Goal: Task Accomplishment & Management: Manage account settings

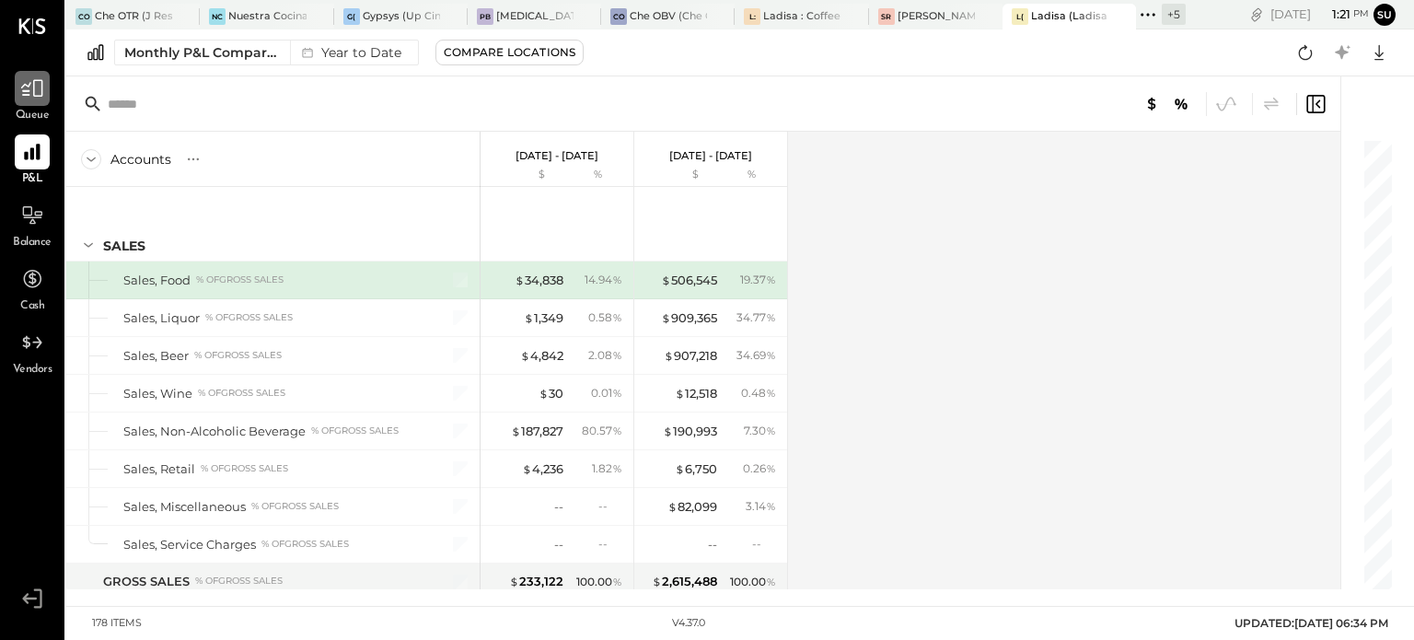
scroll to position [4421, 0]
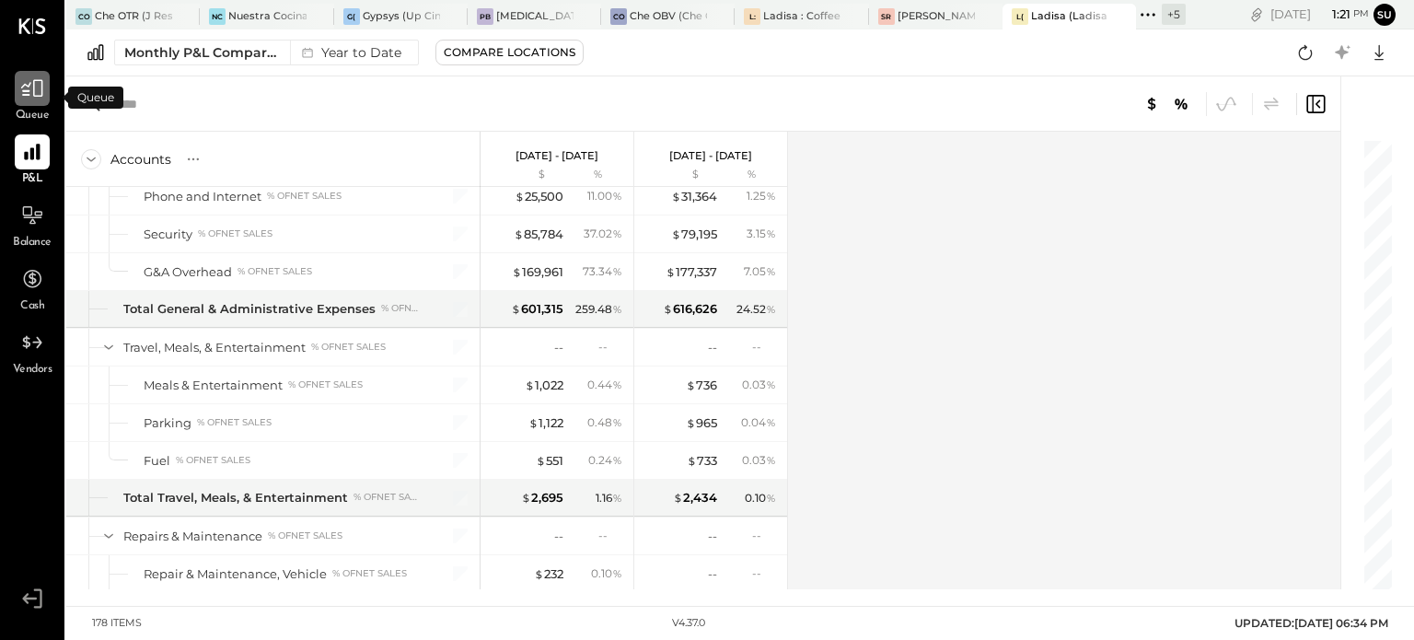
click at [33, 89] on icon at bounding box center [32, 88] width 24 height 24
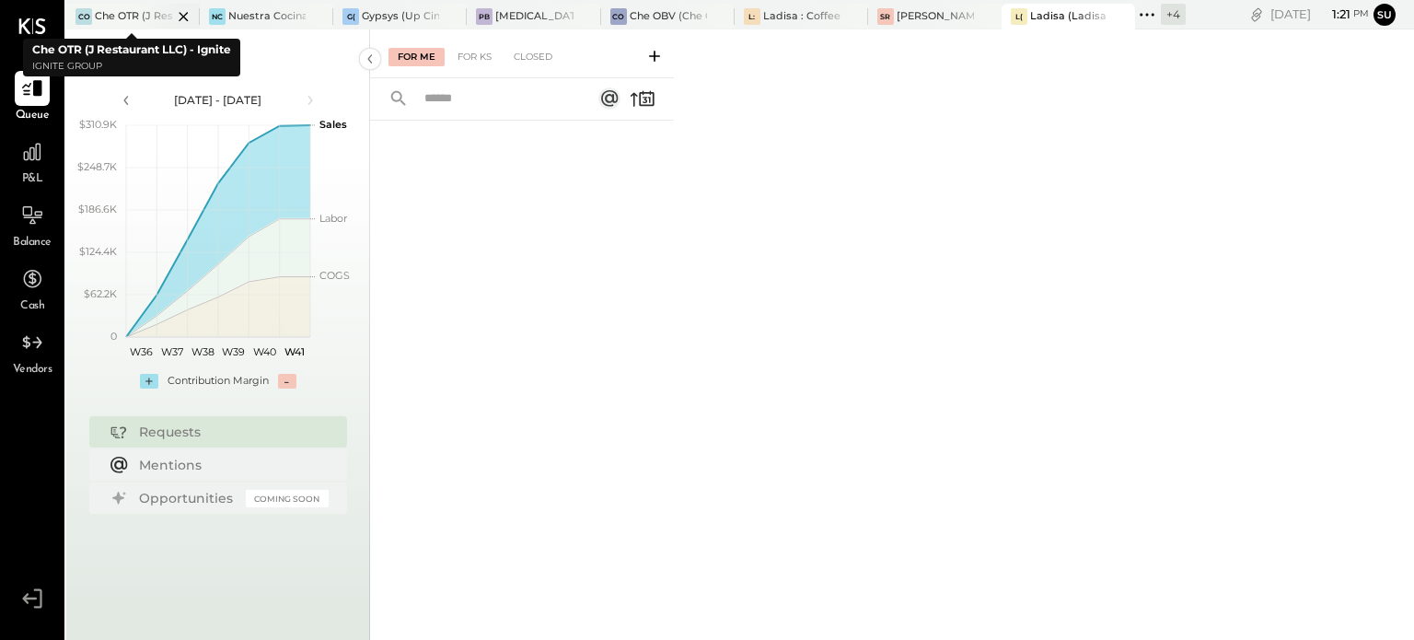
click at [112, 19] on div "Che OTR (J Restaurant LLC) - Ignite" at bounding box center [133, 16] width 77 height 15
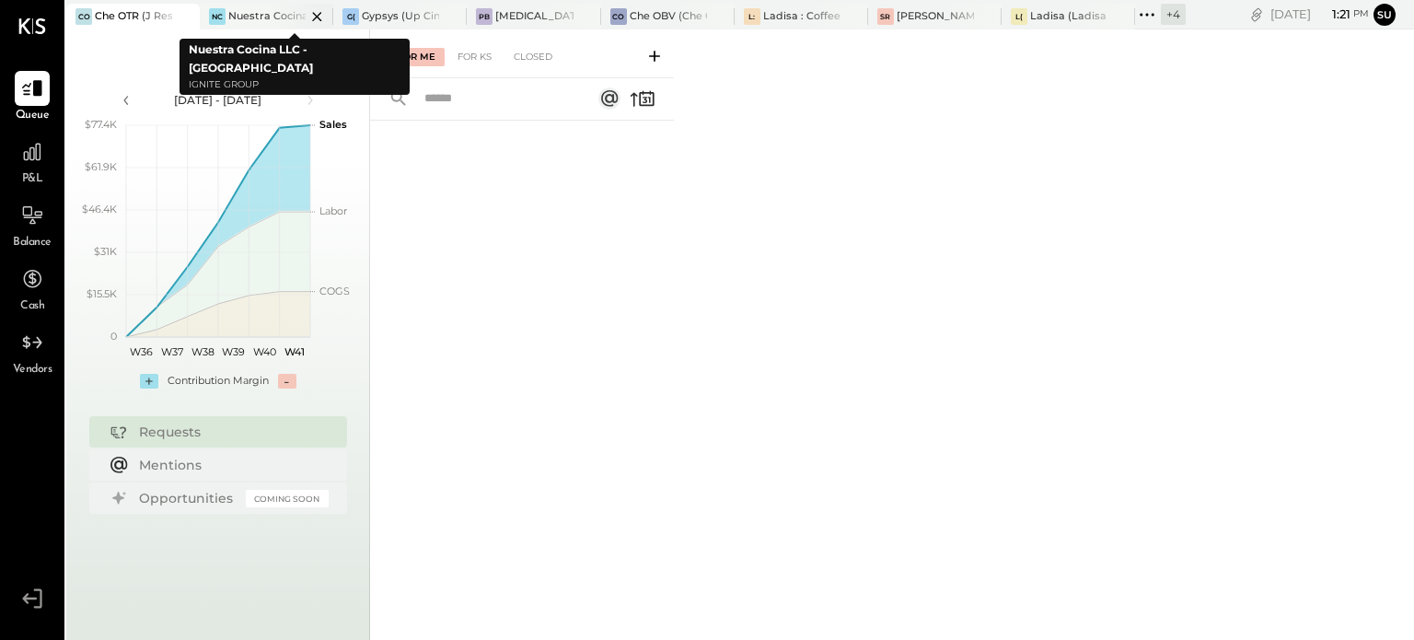
click at [269, 7] on div at bounding box center [301, 16] width 64 height 25
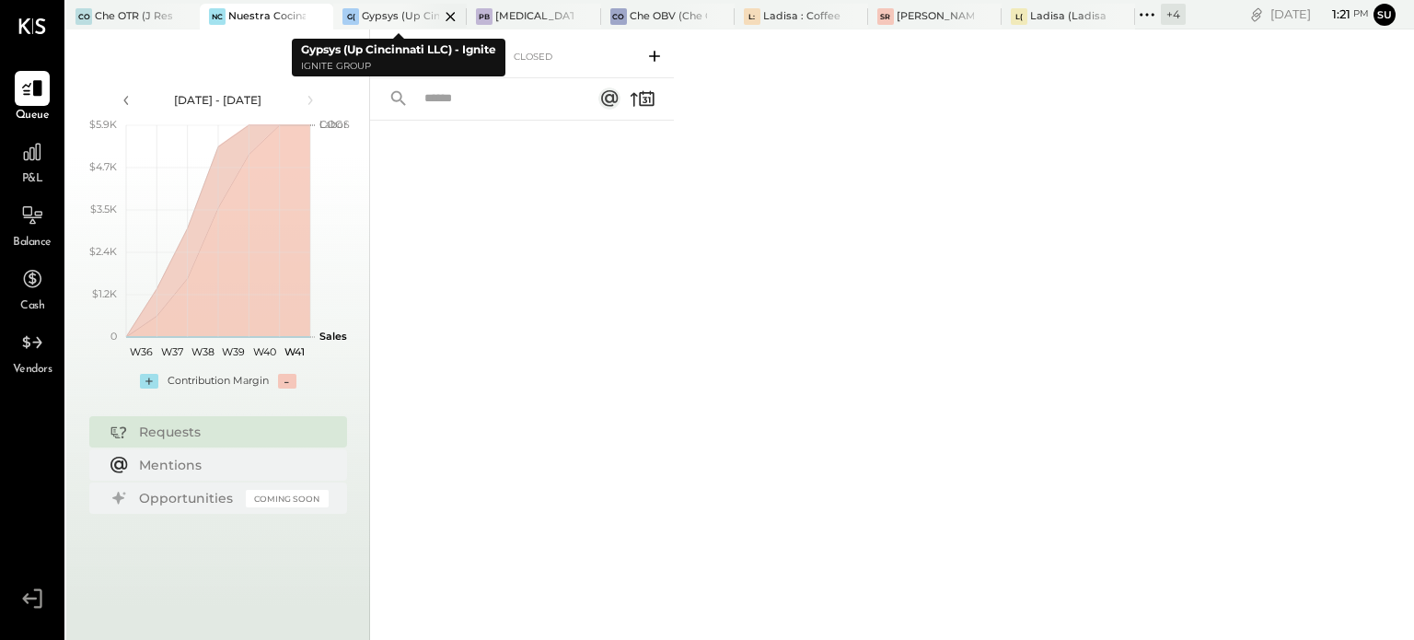
click at [395, 18] on div "Gypsys (Up Cincinnati LLC) - Ignite" at bounding box center [400, 16] width 77 height 15
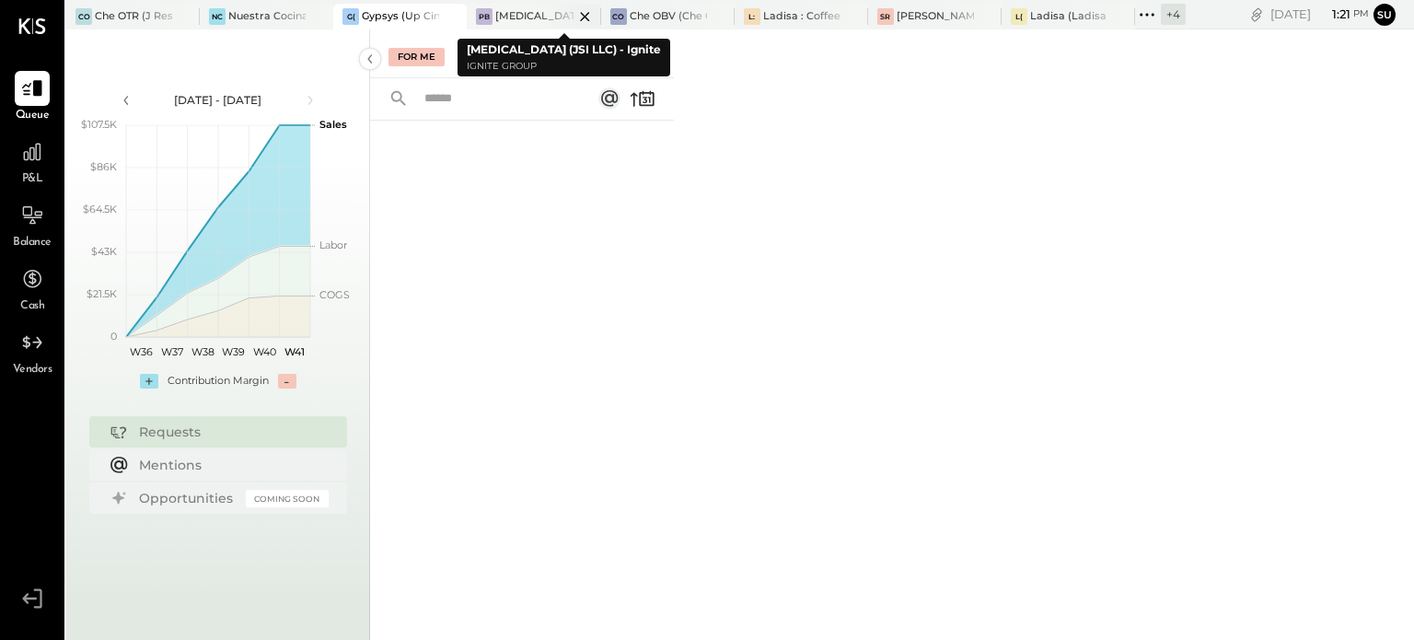
click at [530, 15] on div "[MEDICAL_DATA] (JSI LLC) - Ignite" at bounding box center [533, 16] width 77 height 15
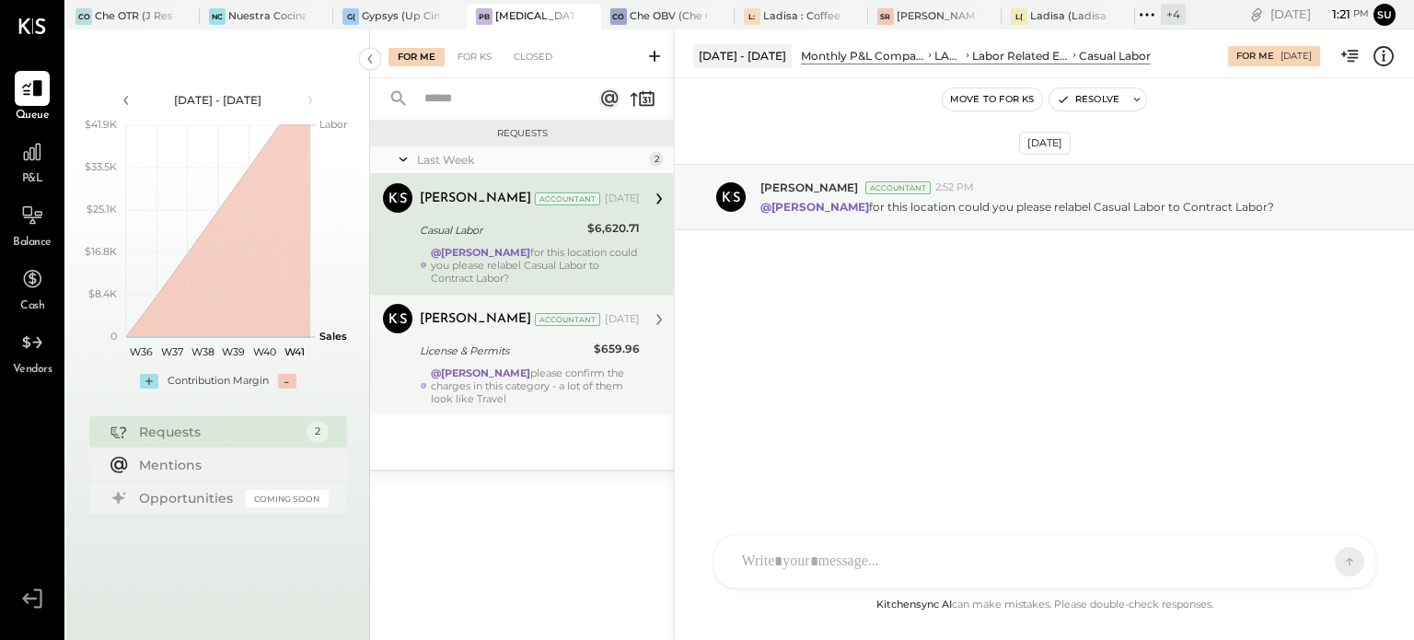
click at [563, 401] on div "@[PERSON_NAME] please confirm the charges in this category - a lot of them look…" at bounding box center [535, 385] width 209 height 39
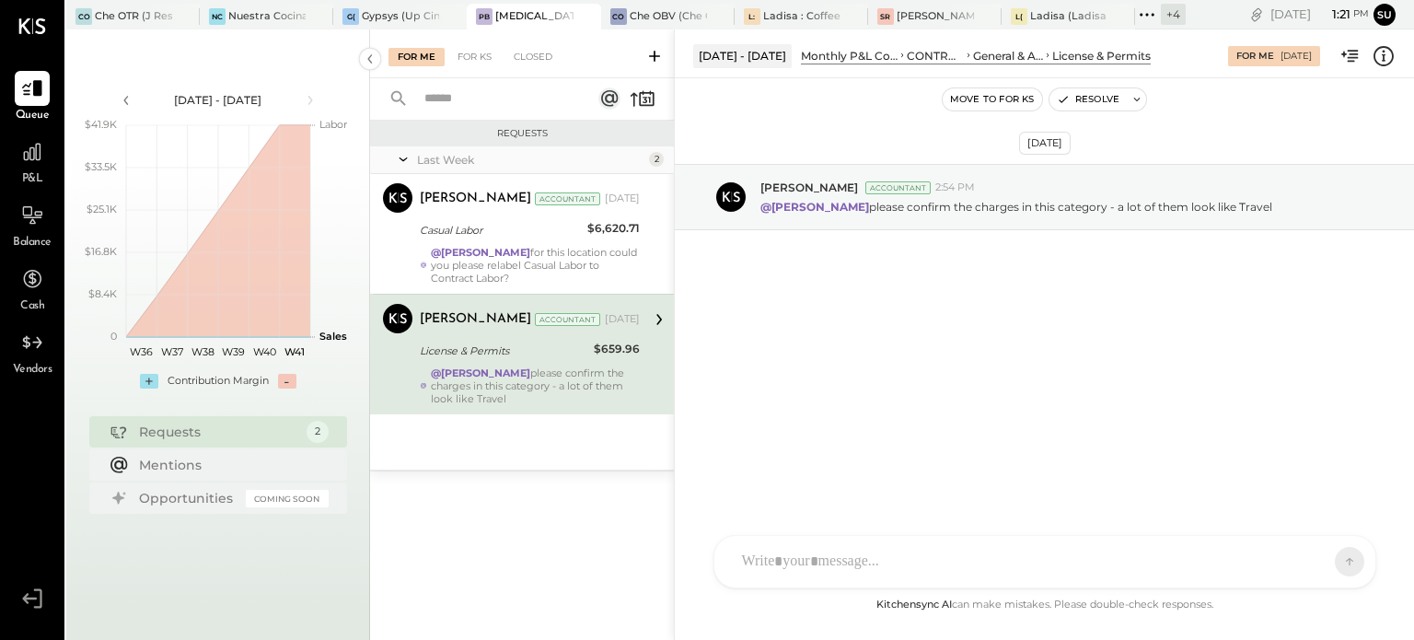
click at [979, 101] on button "Move to for ks" at bounding box center [992, 99] width 99 height 22
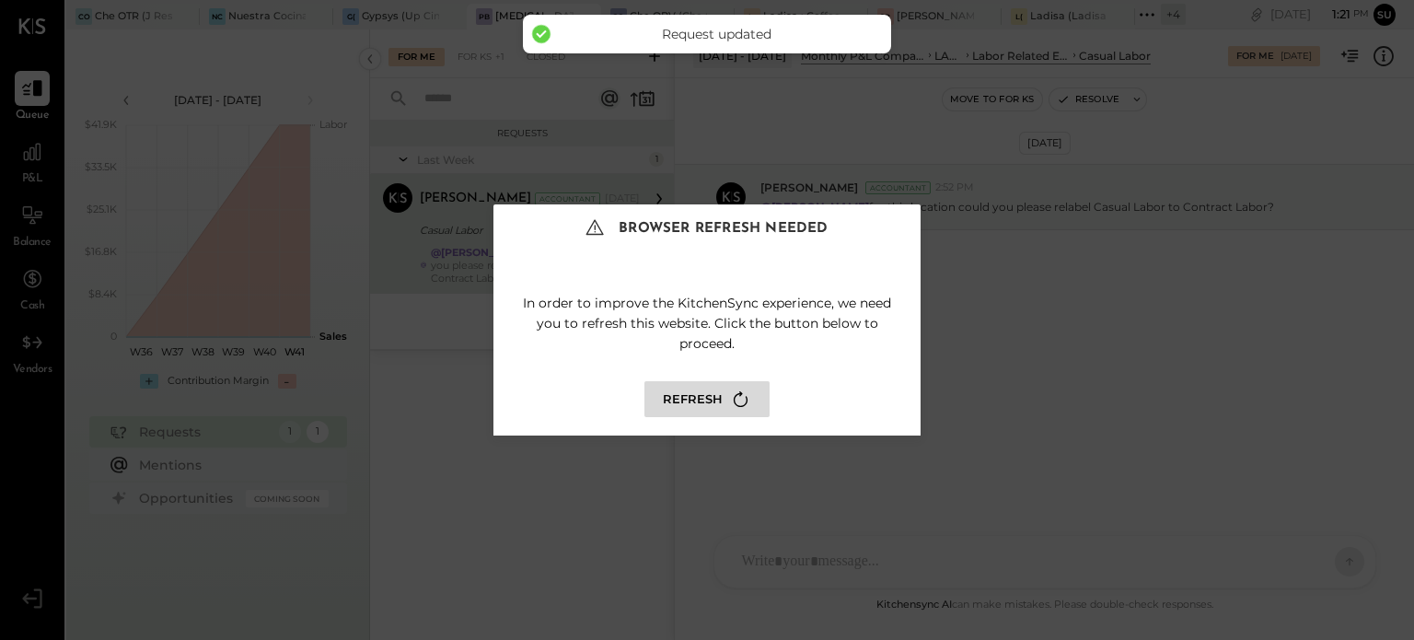
click at [713, 388] on button "Refresh" at bounding box center [706, 399] width 125 height 36
